Goal: Participate in discussion: Participate in discussion

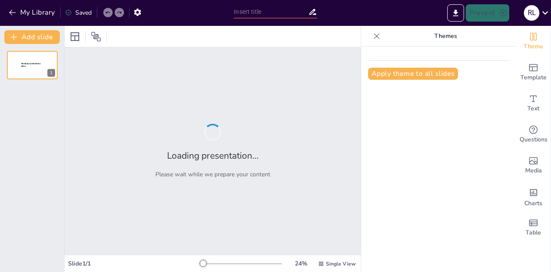
type input "From Hurdles to Solutions: Maximizing Our Department Time"
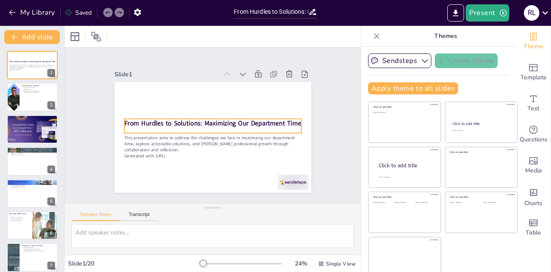
checkbox input "true"
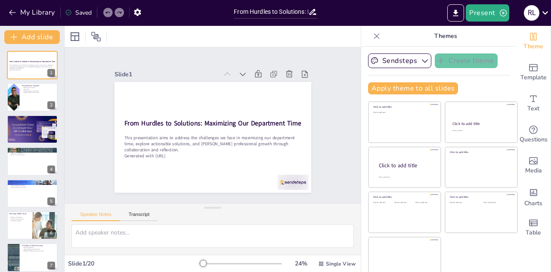
checkbox input "true"
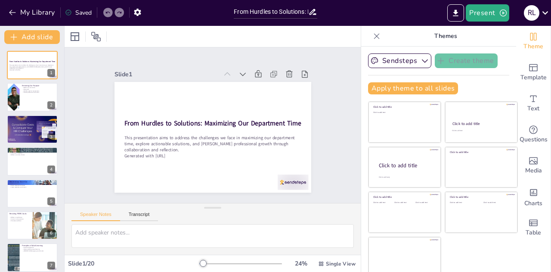
checkbox input "true"
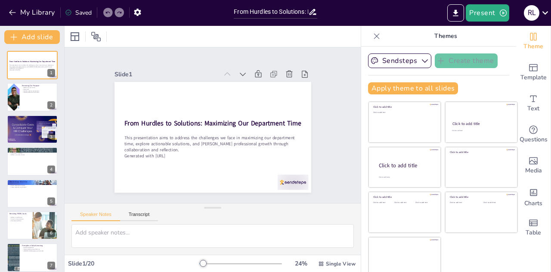
checkbox input "true"
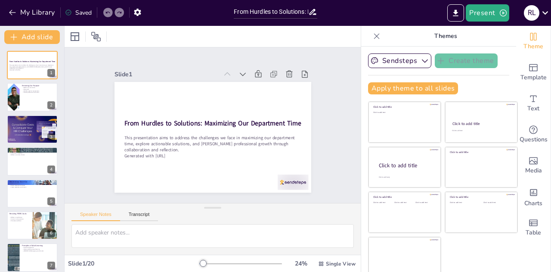
checkbox input "true"
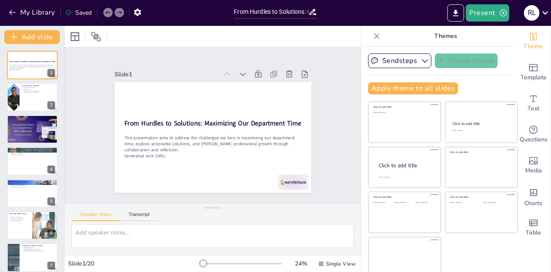
click at [23, 93] on div at bounding box center [32, 97] width 51 height 28
type textarea "Reflecting on our core mission is essential to ensure that every member underst…"
checkbox input "true"
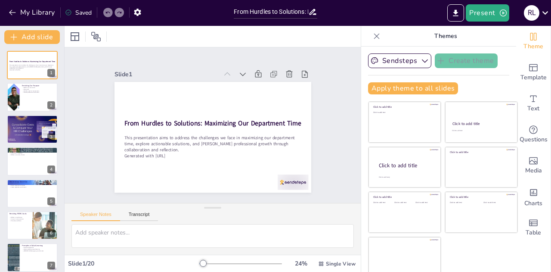
checkbox input "true"
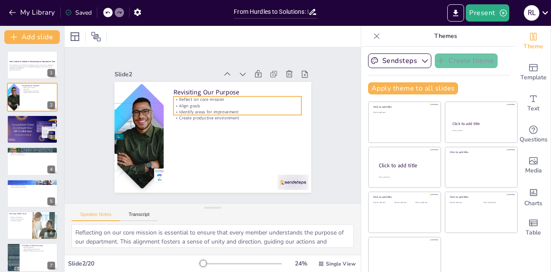
checkbox input "true"
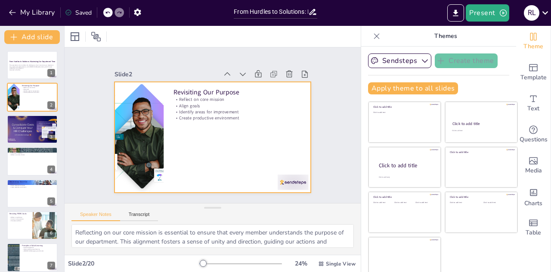
checkbox input "true"
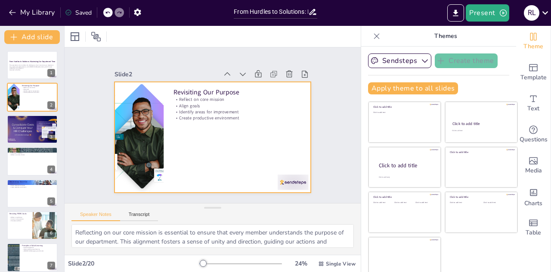
checkbox input "true"
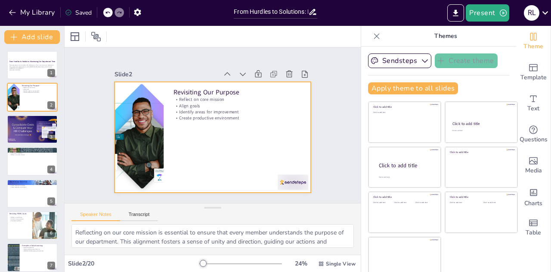
checkbox input "true"
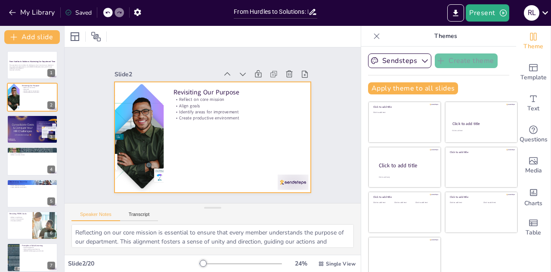
checkbox input "true"
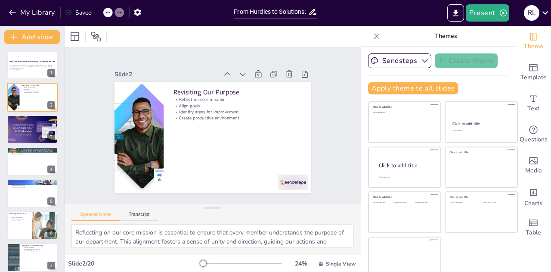
checkbox input "true"
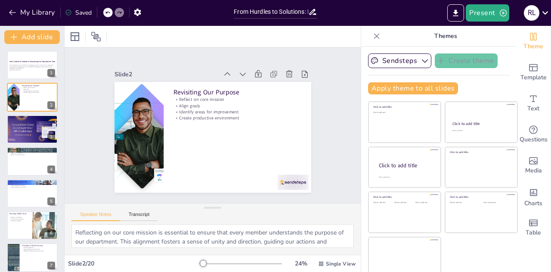
checkbox input "true"
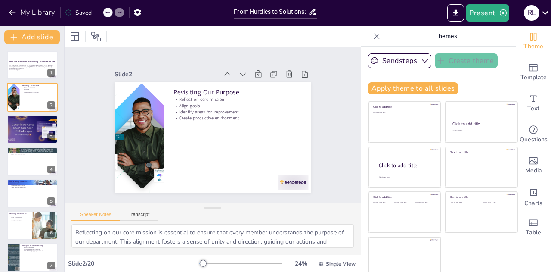
checkbox input "true"
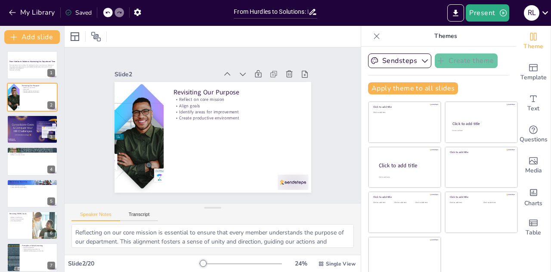
checkbox input "true"
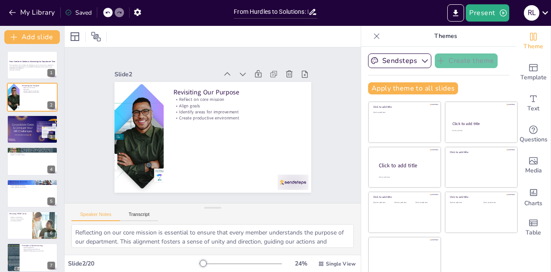
checkbox input "true"
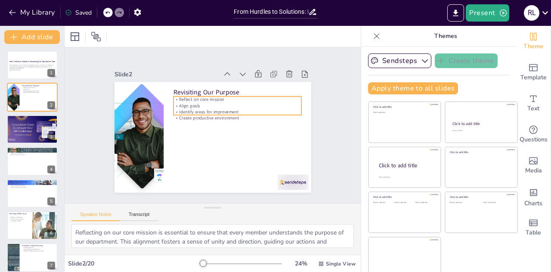
checkbox input "true"
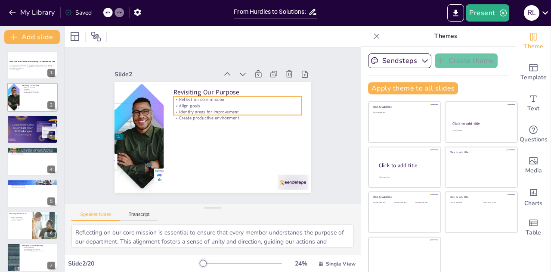
checkbox input "true"
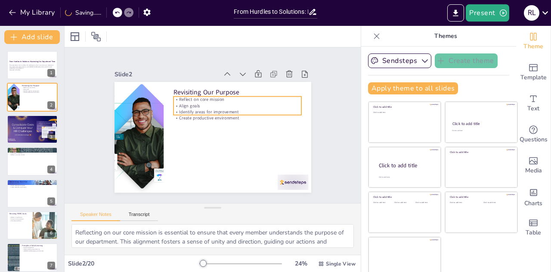
checkbox input "true"
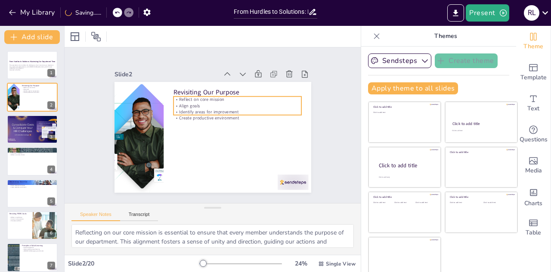
checkbox input "true"
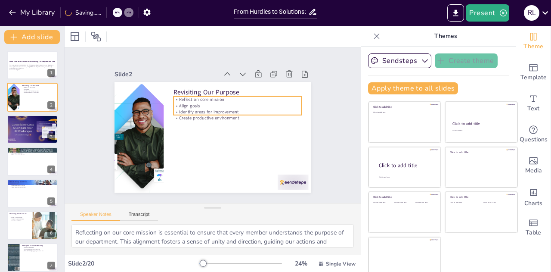
checkbox input "true"
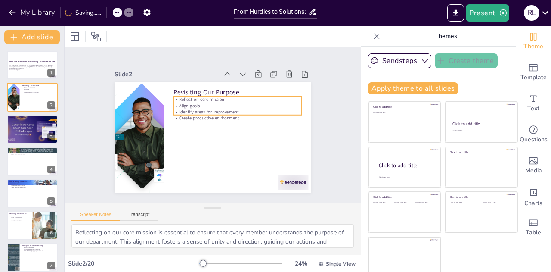
checkbox input "true"
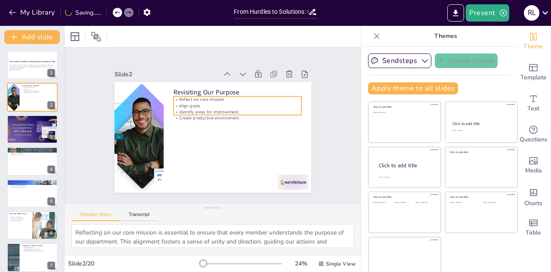
checkbox input "true"
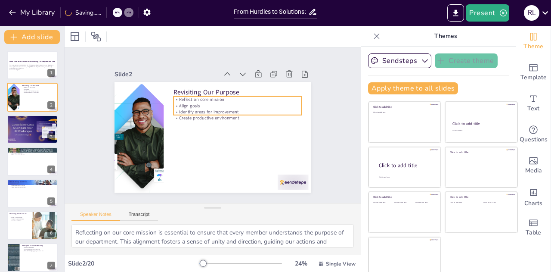
checkbox input "true"
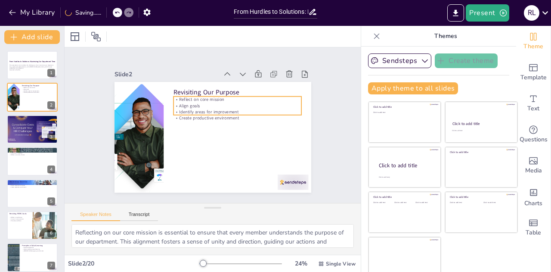
checkbox input "true"
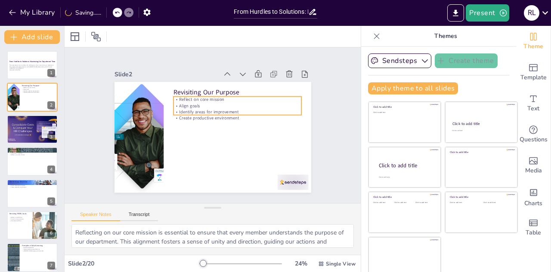
checkbox input "true"
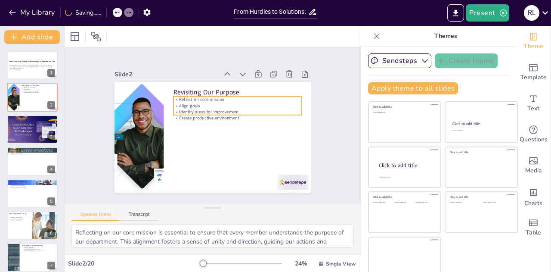
checkbox input "true"
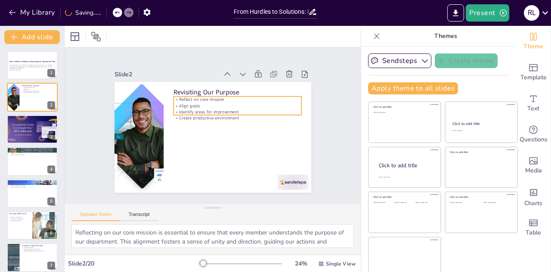
checkbox input "true"
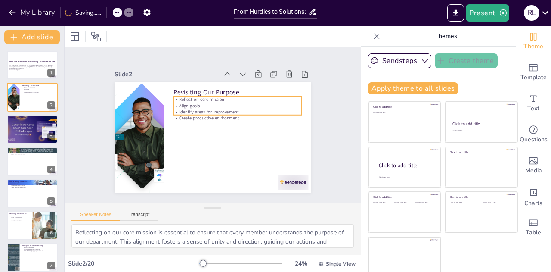
checkbox input "true"
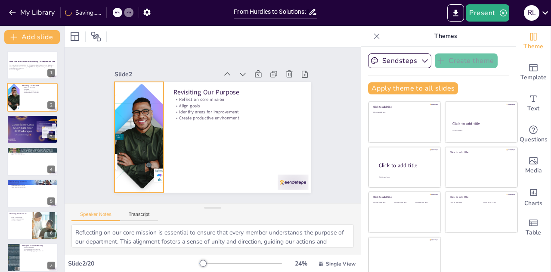
checkbox input "true"
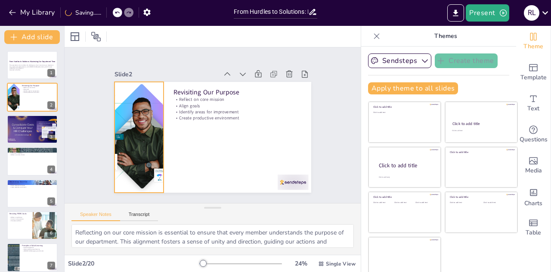
checkbox input "true"
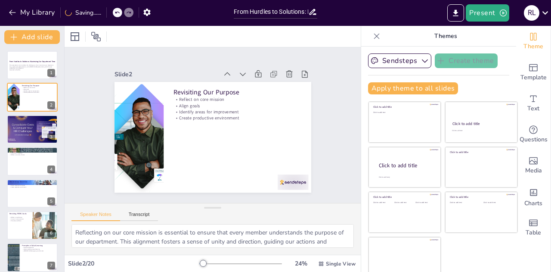
checkbox input "true"
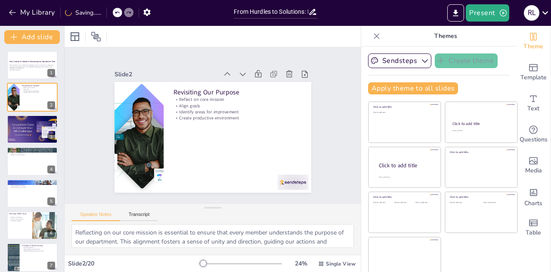
click at [34, 124] on button at bounding box center [38, 123] width 10 height 10
type textarea "Continuous improvement is vital in education, as it helps us adapt to new chall…"
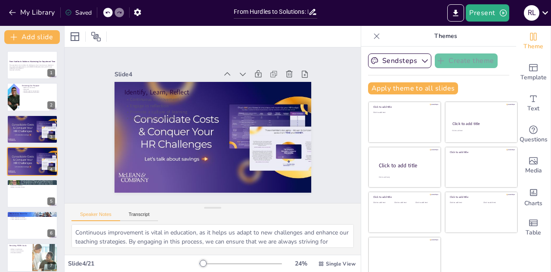
scroll to position [3, 0]
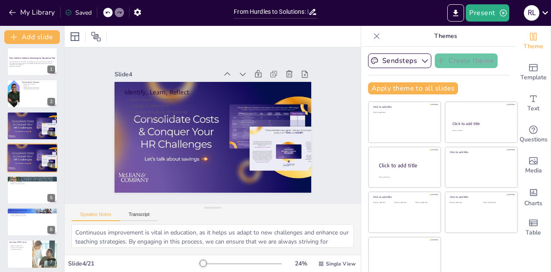
checkbox input "true"
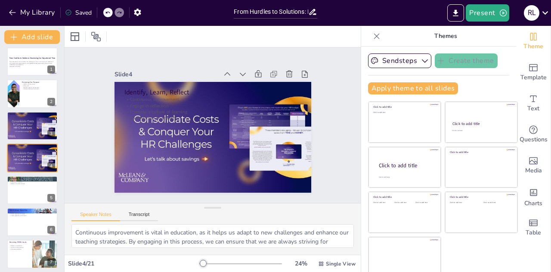
checkbox input "true"
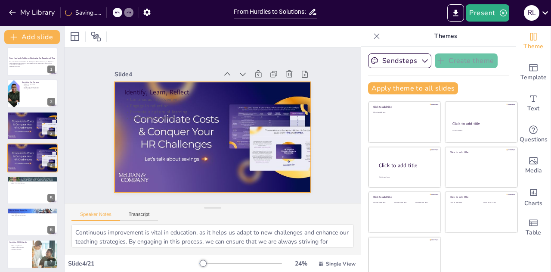
checkbox input "true"
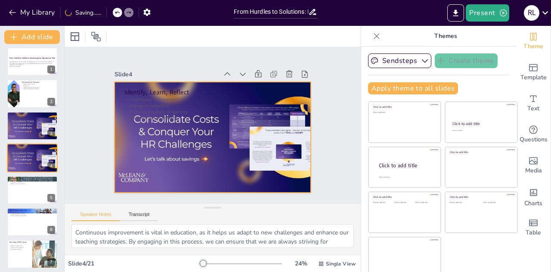
checkbox input "true"
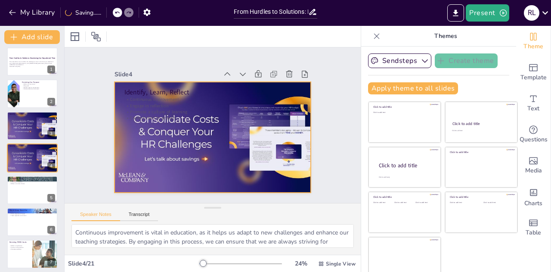
checkbox input "true"
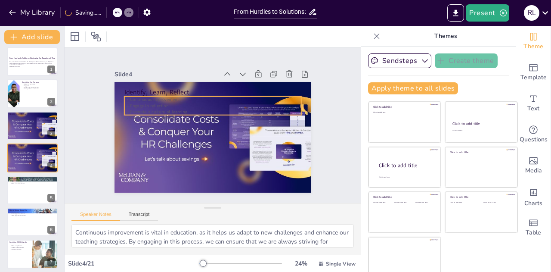
checkbox input "true"
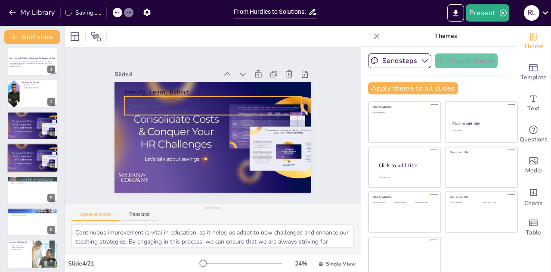
click at [28, 152] on p "Commitment to growth" at bounding box center [32, 153] width 46 height 2
checkbox input "true"
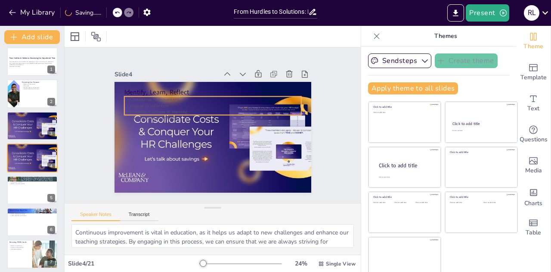
checkbox input "true"
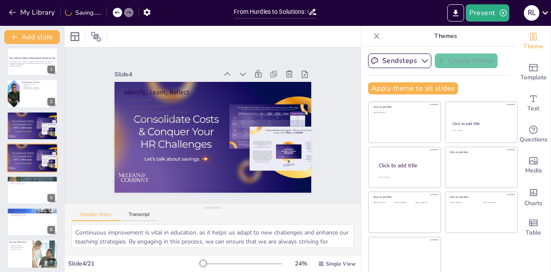
checkbox input "true"
click at [37, 192] on div at bounding box center [32, 190] width 51 height 28
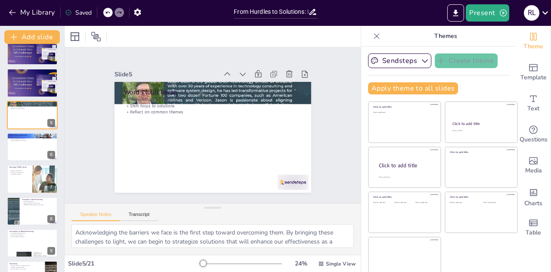
click at [10, 177] on div at bounding box center [32, 179] width 51 height 28
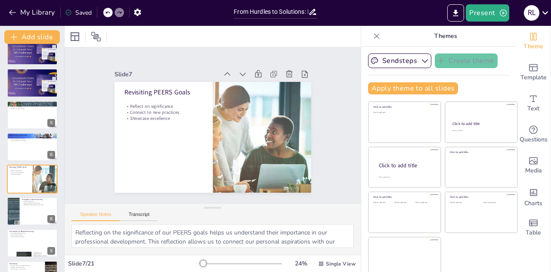
scroll to position [99, 0]
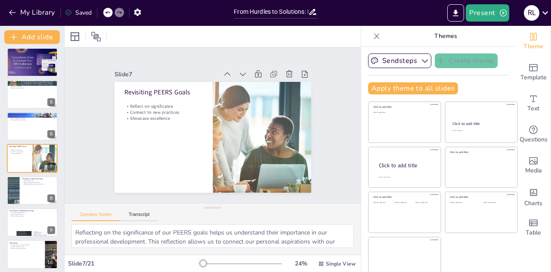
click at [20, 218] on div at bounding box center [32, 222] width 51 height 28
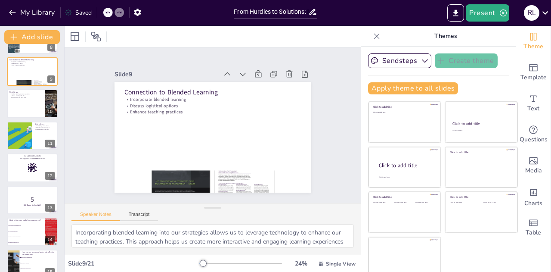
click at [24, 204] on strong "Get Ready for the Quiz!" at bounding box center [33, 204] width 18 height 2
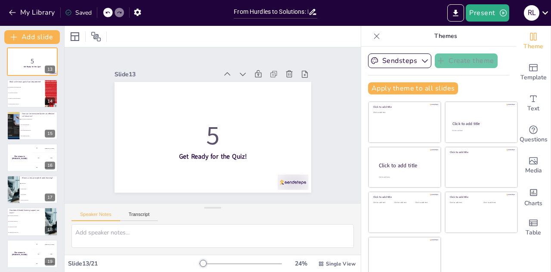
scroll to position [455, 0]
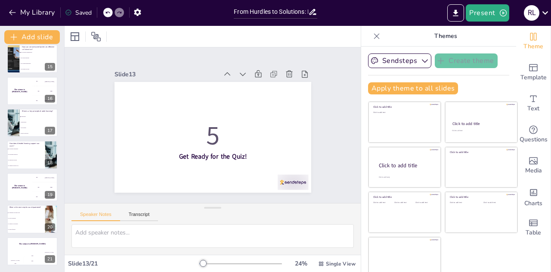
click at [26, 181] on div "The winner is [PERSON_NAME]" at bounding box center [19, 187] width 25 height 28
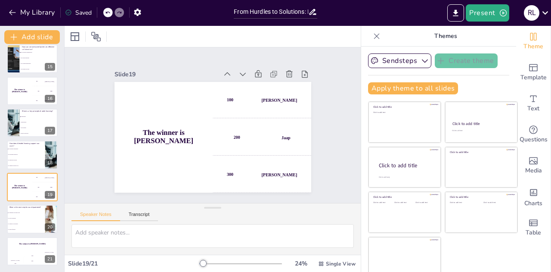
click at [14, 156] on li "By increasing homework" at bounding box center [26, 154] width 38 height 5
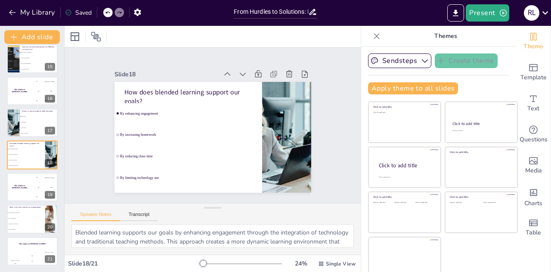
scroll to position [452, 0]
